Goal: Task Accomplishment & Management: Manage account settings

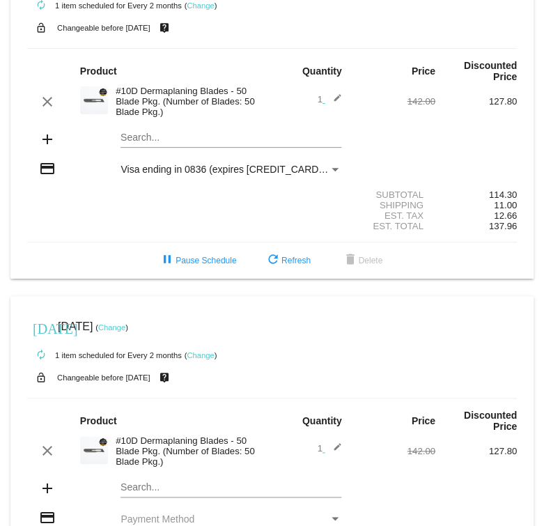
scroll to position [38, 0]
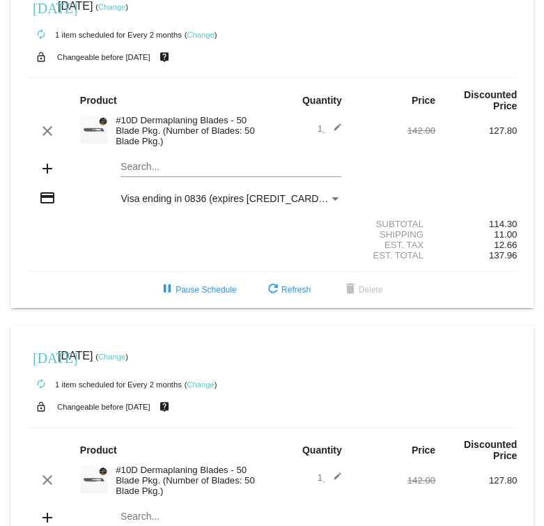
click at [205, 33] on link "Change" at bounding box center [200, 35] width 27 height 8
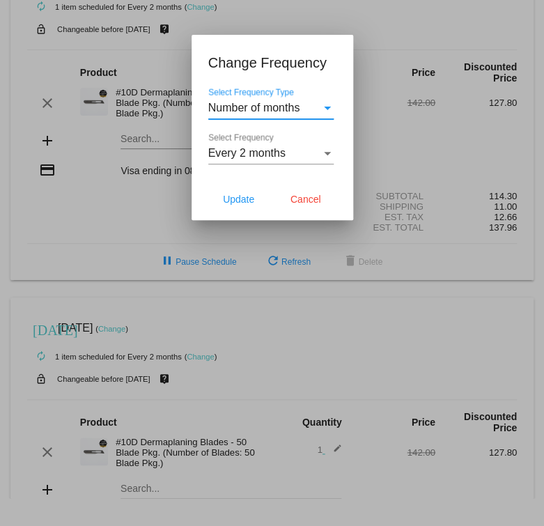
click at [298, 110] on span "Number of months" at bounding box center [254, 108] width 92 height 12
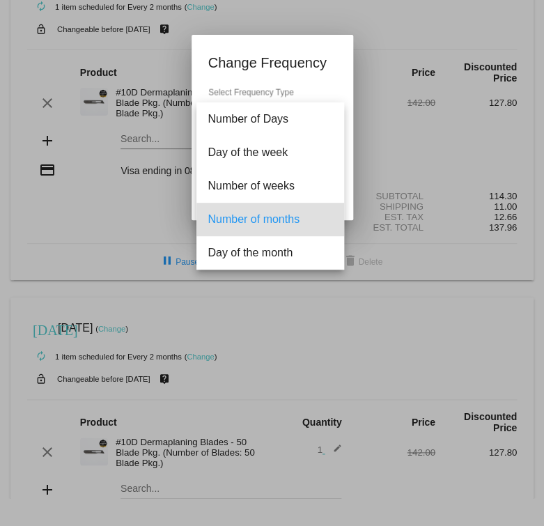
click at [93, 93] on div at bounding box center [272, 263] width 544 height 526
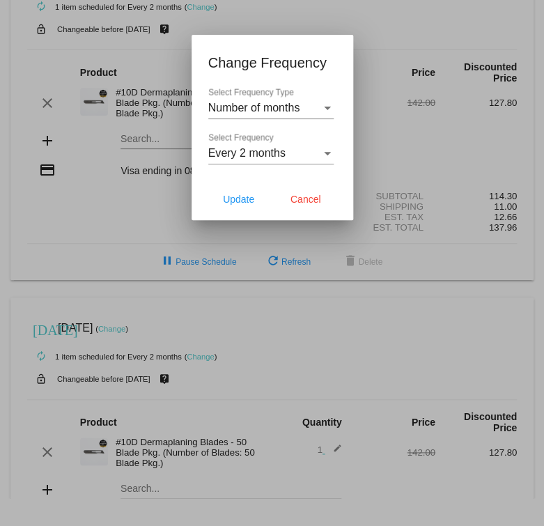
click at [308, 160] on div "Every 2 months Select Frequency" at bounding box center [270, 148] width 125 height 31
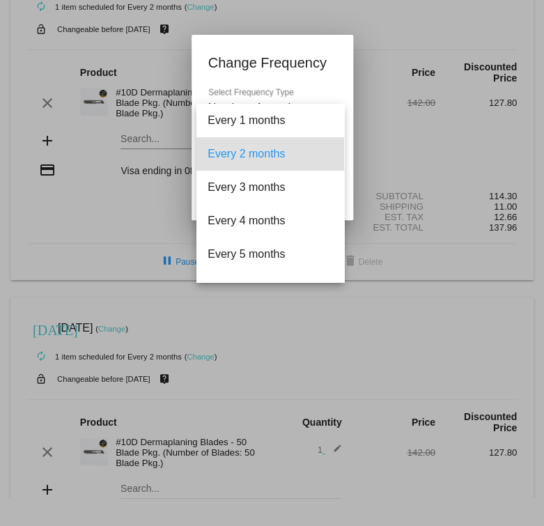
click at [388, 162] on div at bounding box center [272, 263] width 544 height 526
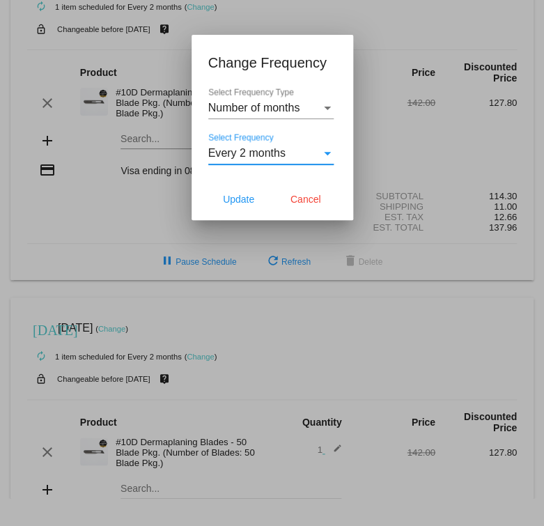
click at [317, 151] on div "Every 2 months" at bounding box center [264, 153] width 113 height 13
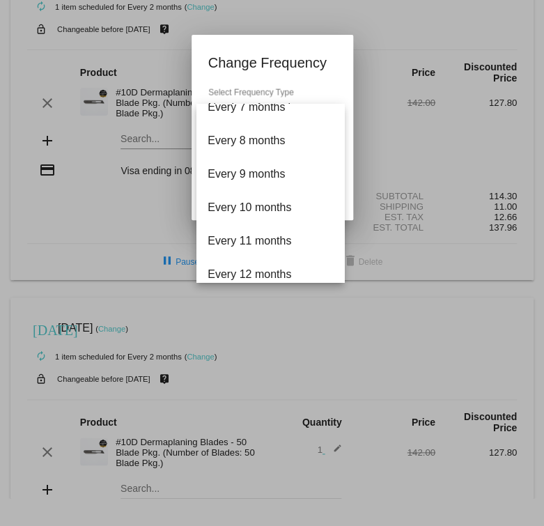
scroll to position [0, 0]
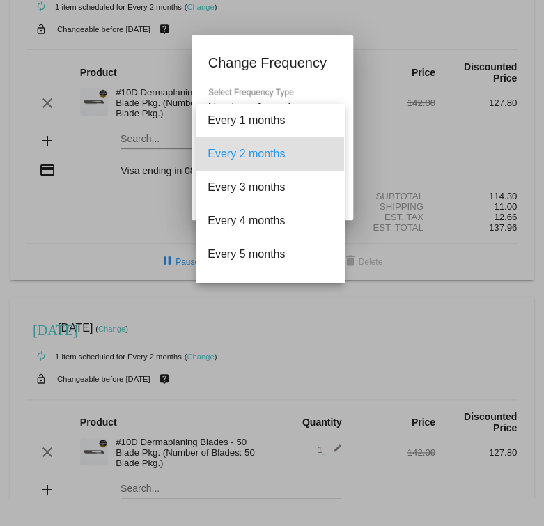
click at [318, 85] on div at bounding box center [272, 263] width 544 height 526
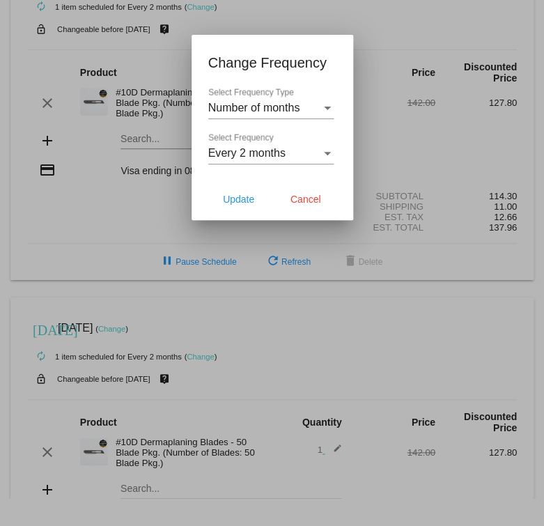
click at [319, 105] on div "Number of months" at bounding box center [264, 108] width 113 height 13
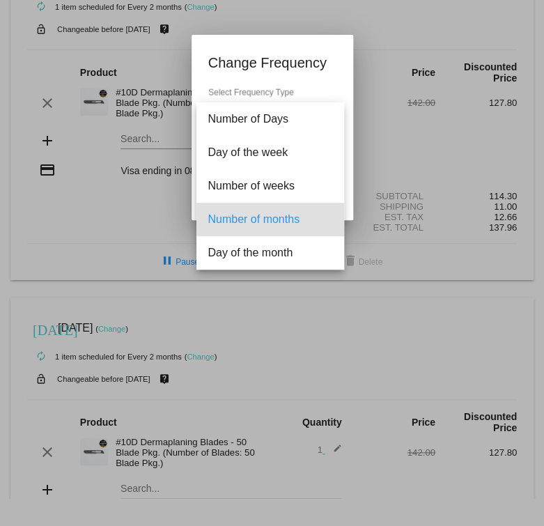
click at [337, 89] on div at bounding box center [272, 263] width 544 height 526
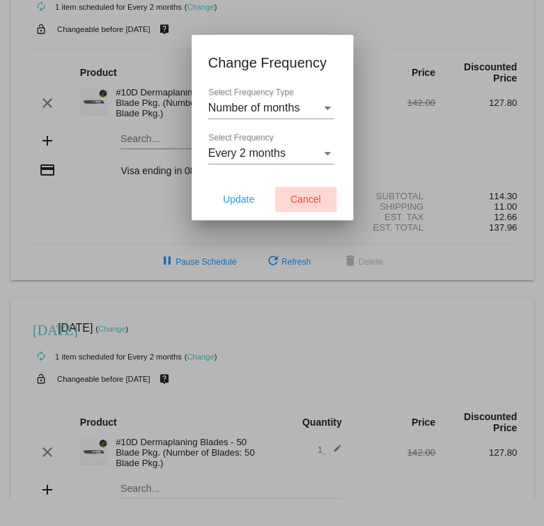
click at [308, 201] on span "Cancel" at bounding box center [305, 199] width 31 height 11
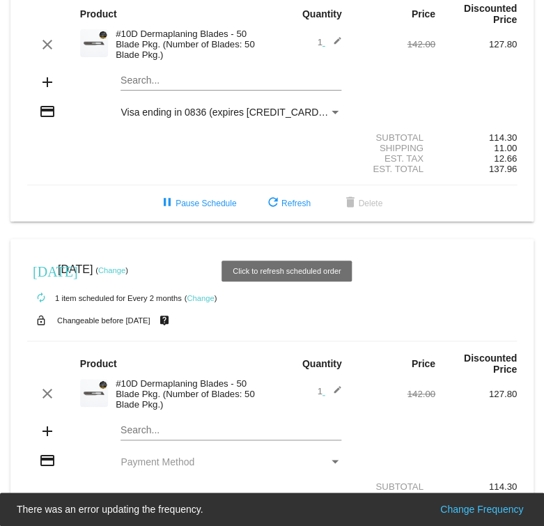
scroll to position [115, 0]
